Goal: Information Seeking & Learning: Learn about a topic

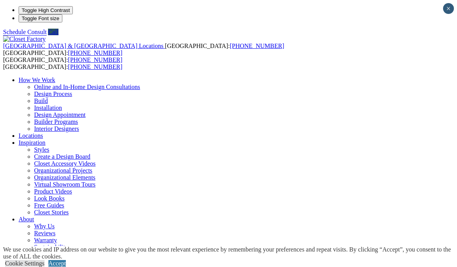
click at [66, 260] on link "Accept" at bounding box center [56, 263] width 17 height 7
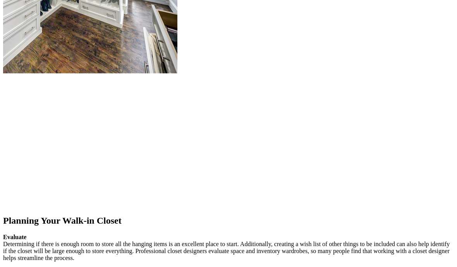
scroll to position [1006, 0]
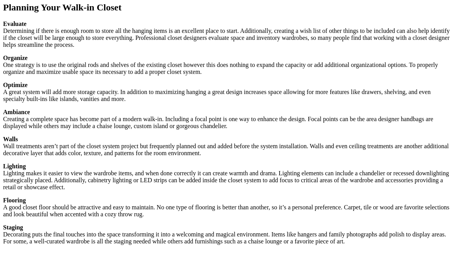
scroll to position [1219, 0]
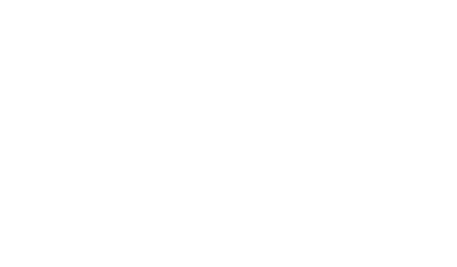
scroll to position [1493, 0]
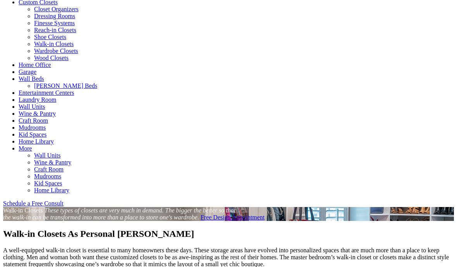
scroll to position [320, 0]
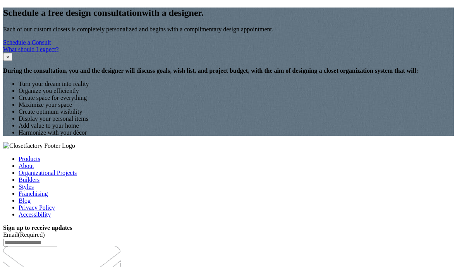
scroll to position [1066, 0]
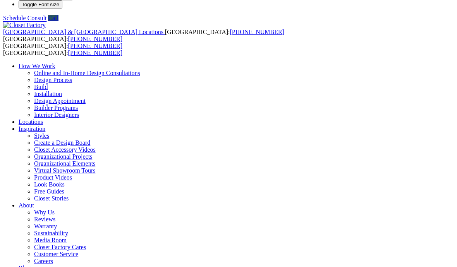
scroll to position [0, 0]
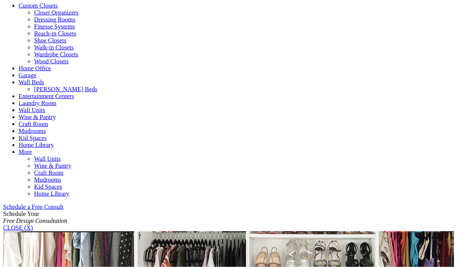
scroll to position [317, 0]
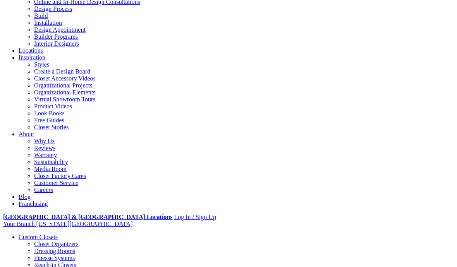
scroll to position [84, 0]
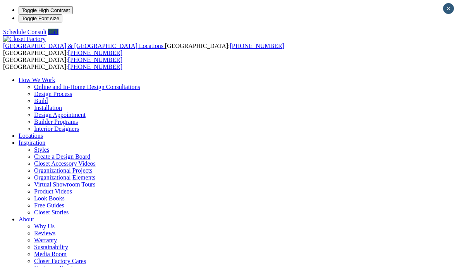
type input "*****"
click input "*" at bounding box center [0, 0] width 0 height 0
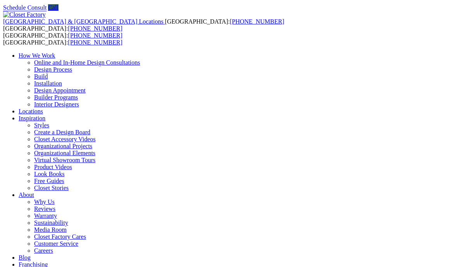
scroll to position [24, 0]
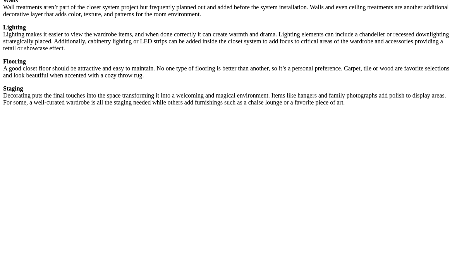
scroll to position [1371, 0]
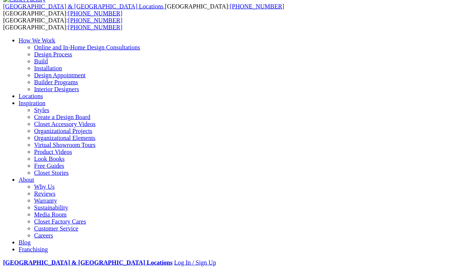
scroll to position [40, 0]
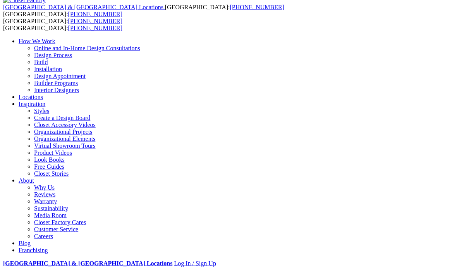
scroll to position [39, 0]
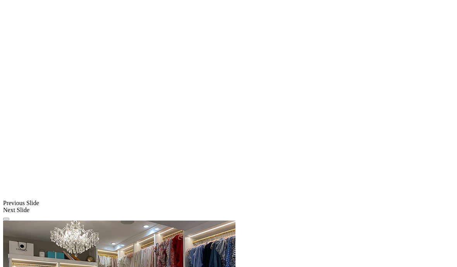
scroll to position [584, 0]
